Goal: Task Accomplishment & Management: Use online tool/utility

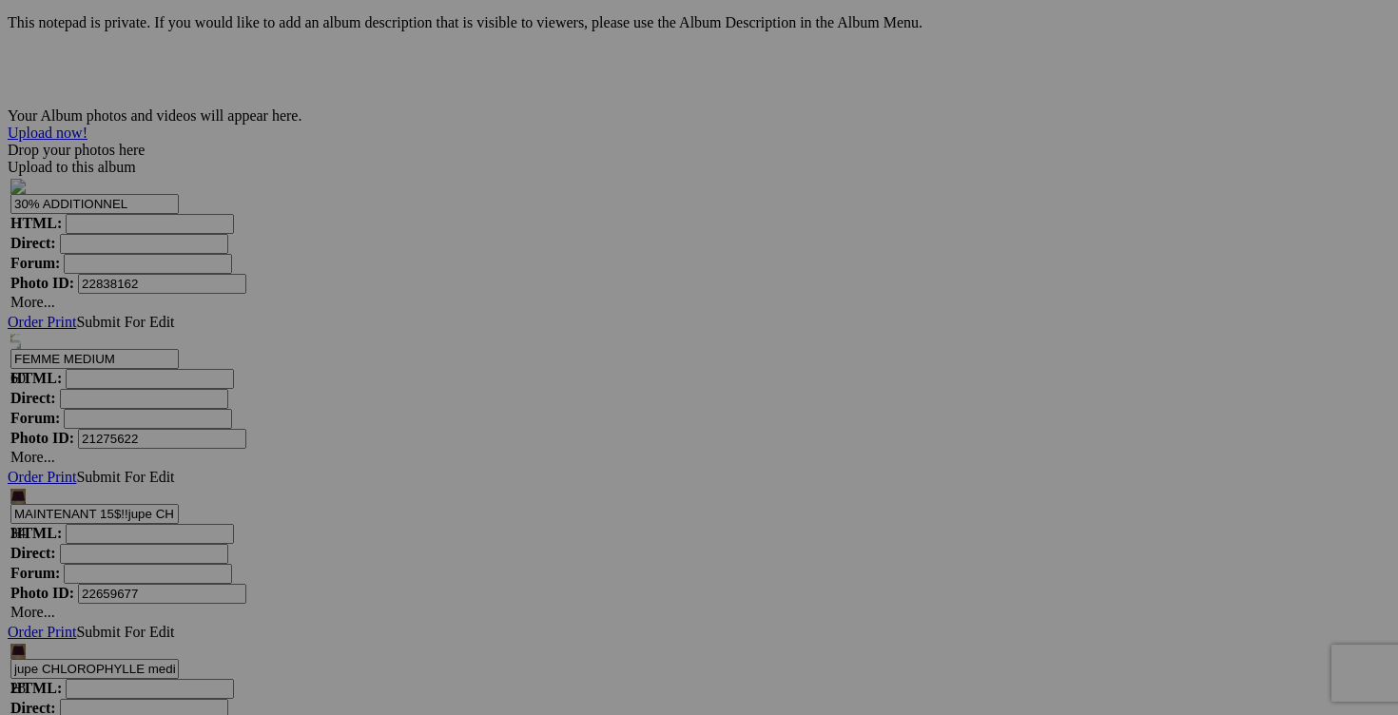
scroll to position [6112, 0]
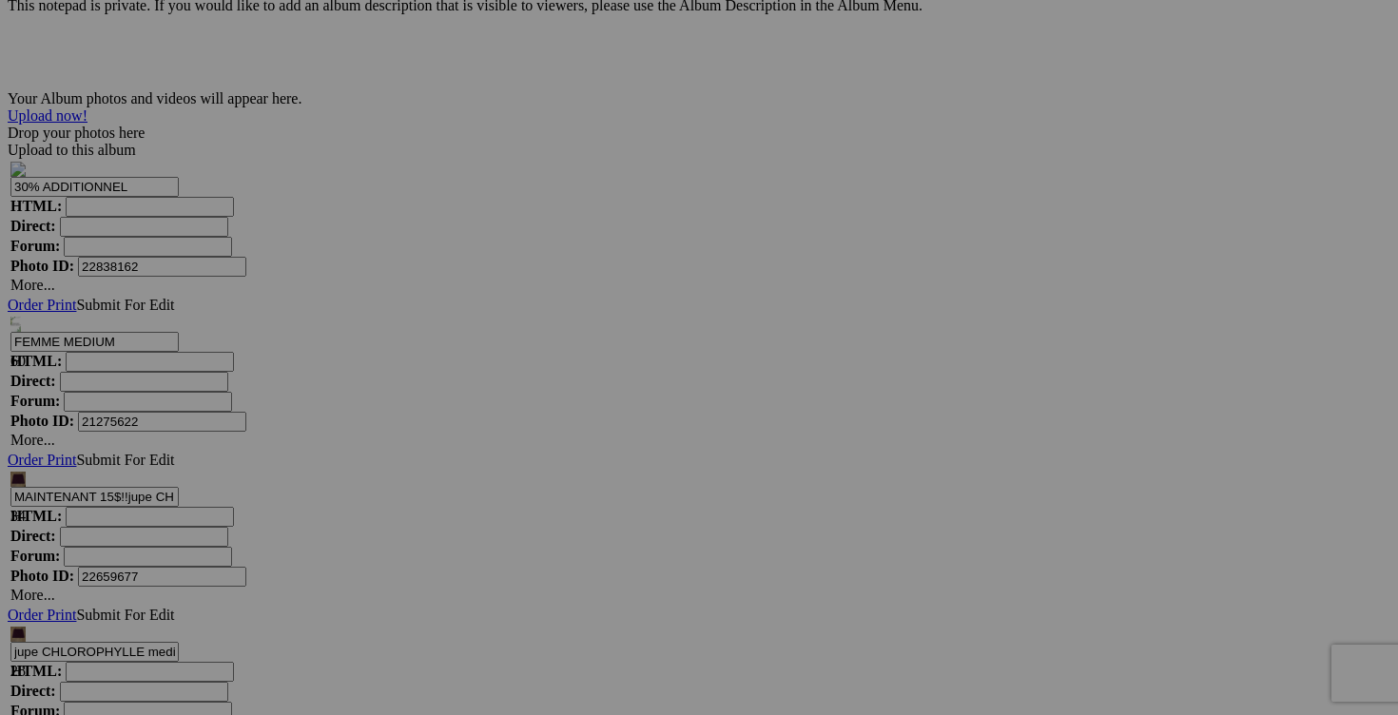
scroll to position [6204, 0]
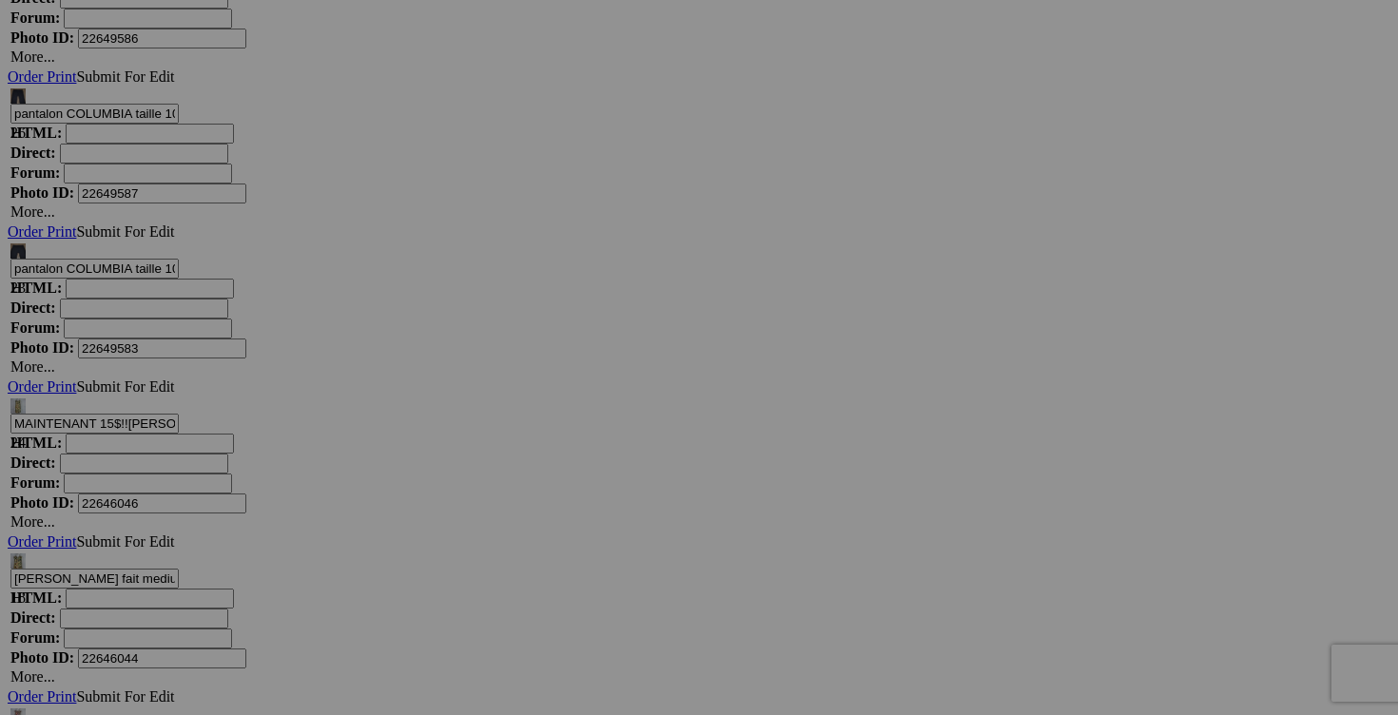
scroll to position [7029, 0]
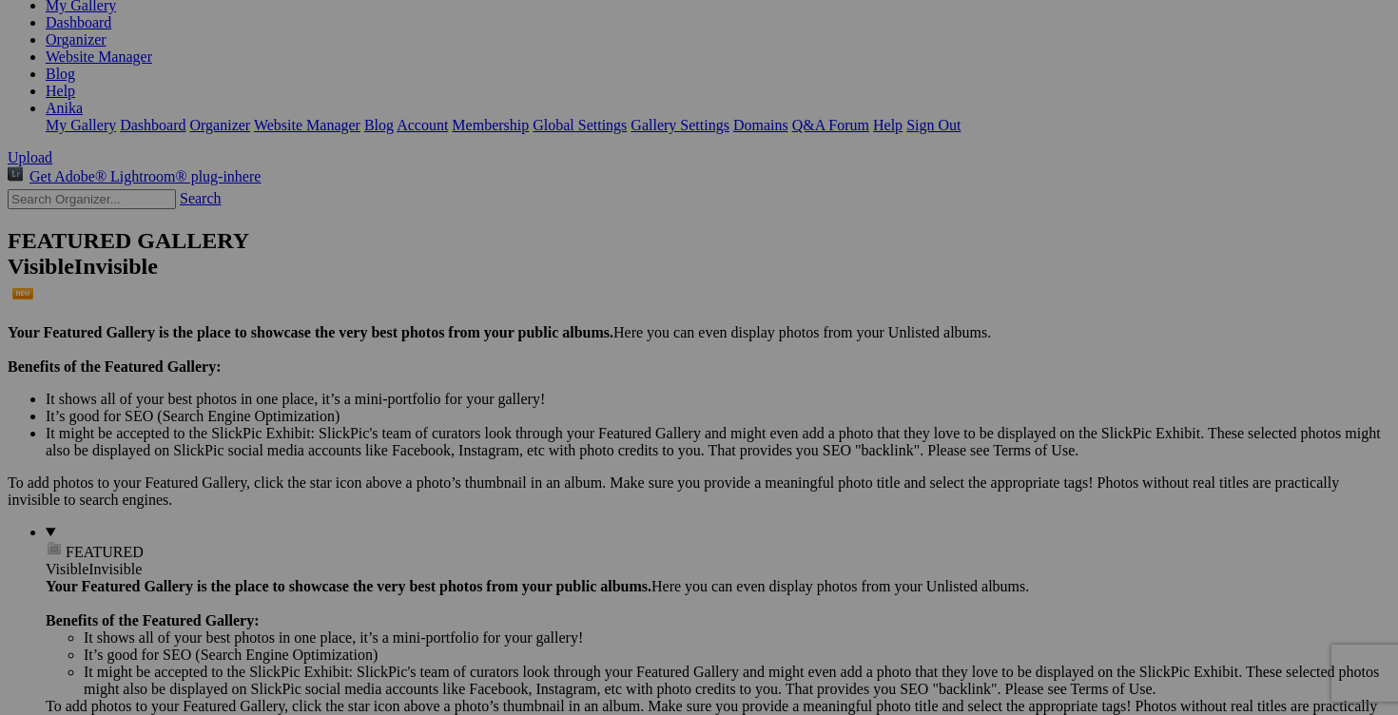
scroll to position [0, 0]
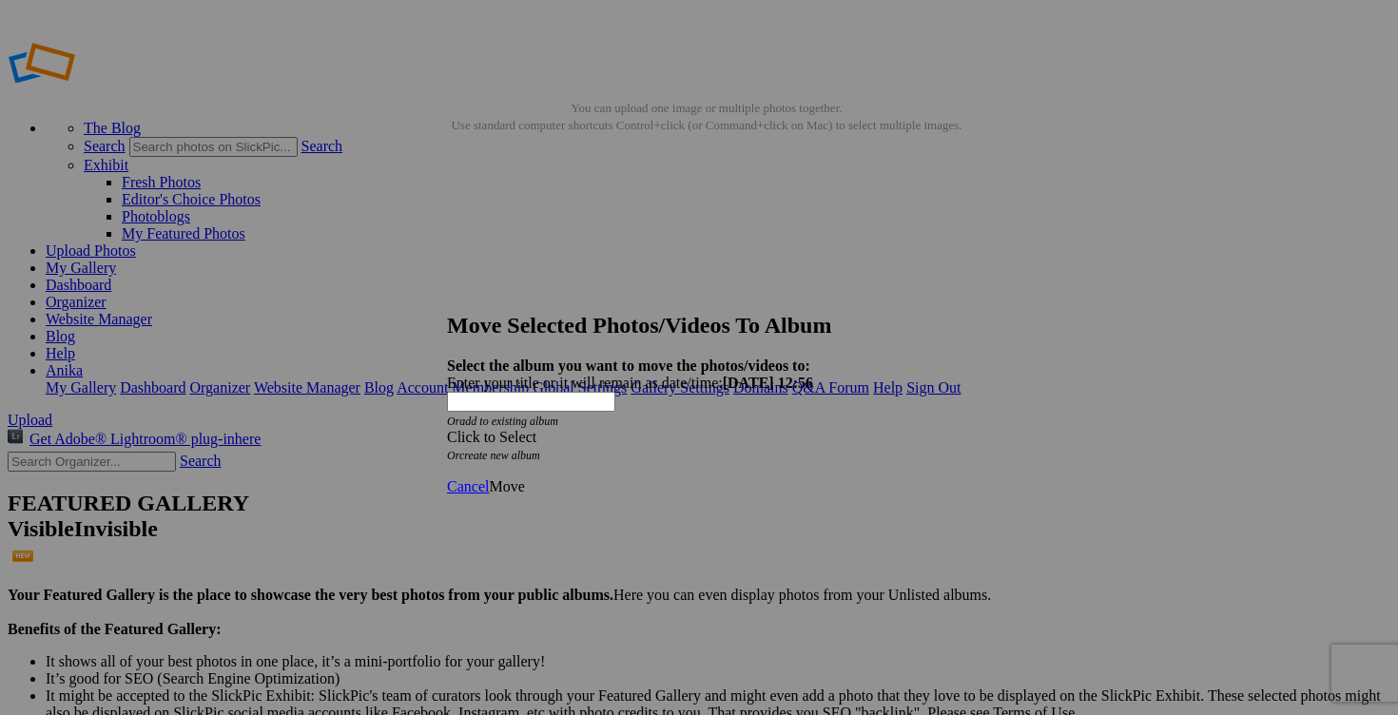
click at [812, 429] on div "Click to Select" at bounding box center [699, 437] width 504 height 17
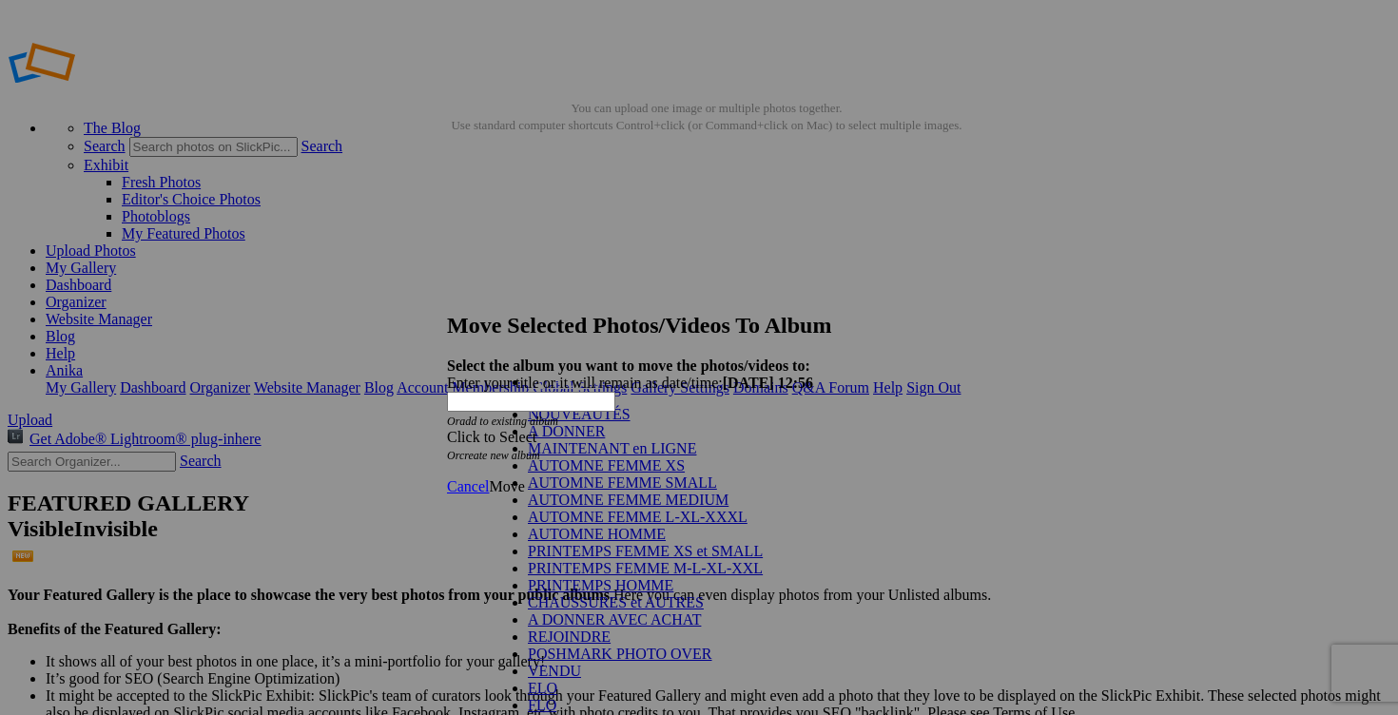
scroll to position [280, 0]
click at [581, 663] on link "VENDU" at bounding box center [554, 671] width 53 height 16
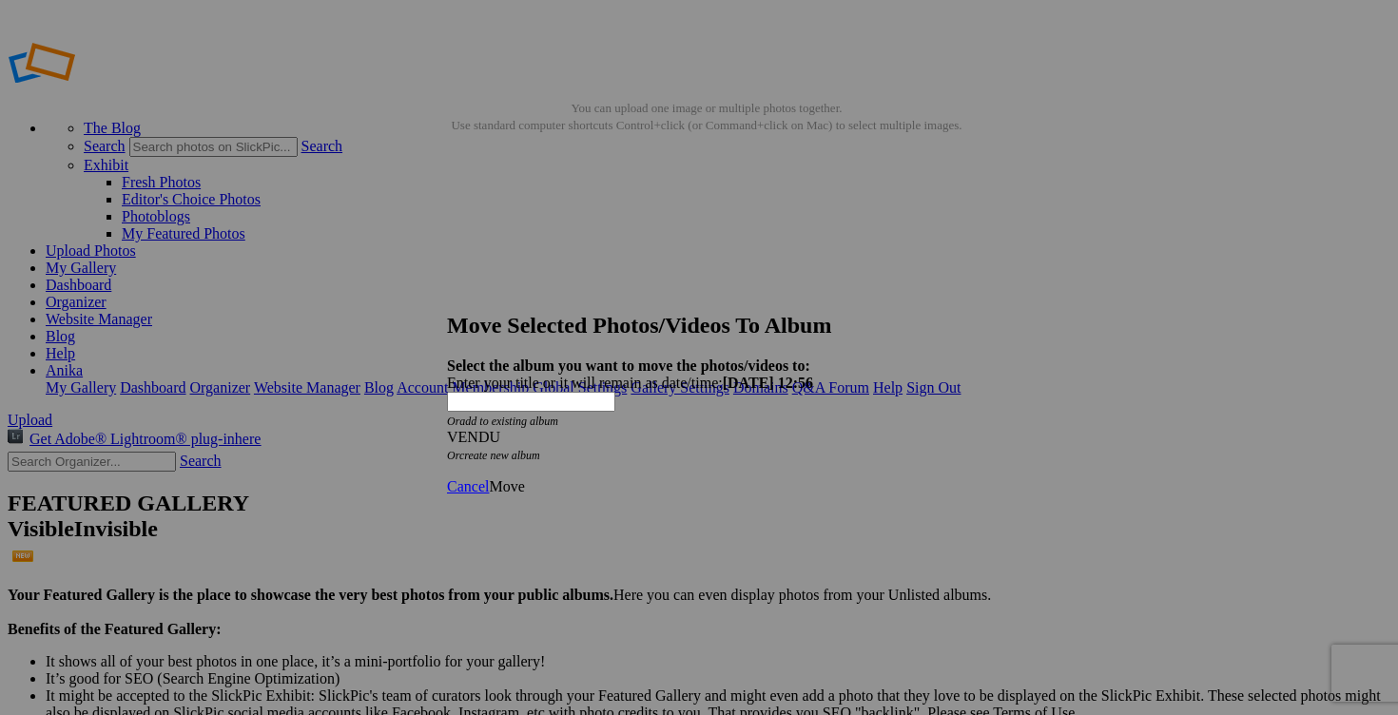
click at [524, 479] on span "Move" at bounding box center [506, 487] width 35 height 16
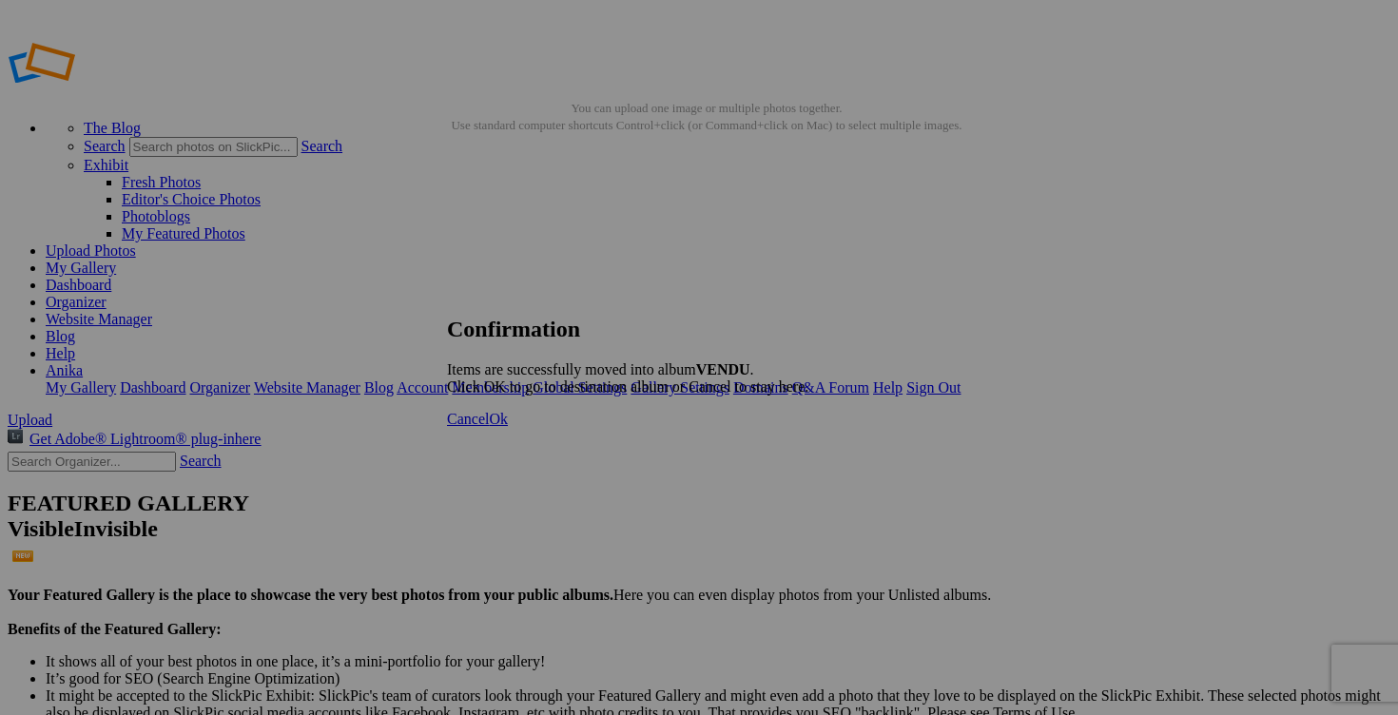
click at [489, 427] on link "Cancel" at bounding box center [468, 419] width 42 height 16
